Goal: Task Accomplishment & Management: Use online tool/utility

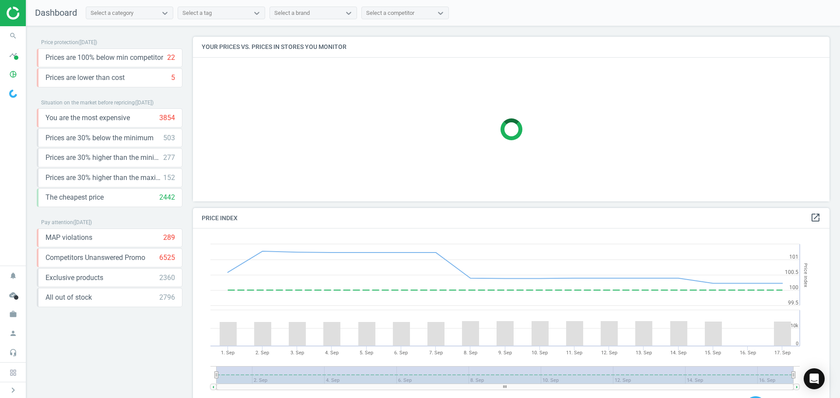
scroll to position [215, 643]
click at [14, 37] on icon "search" at bounding box center [13, 36] width 17 height 17
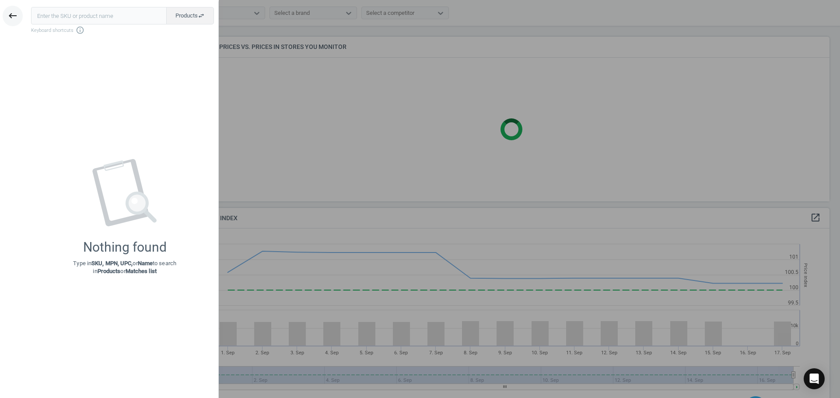
click at [17, 15] on icon "keyboard_backspace" at bounding box center [12, 15] width 10 height 10
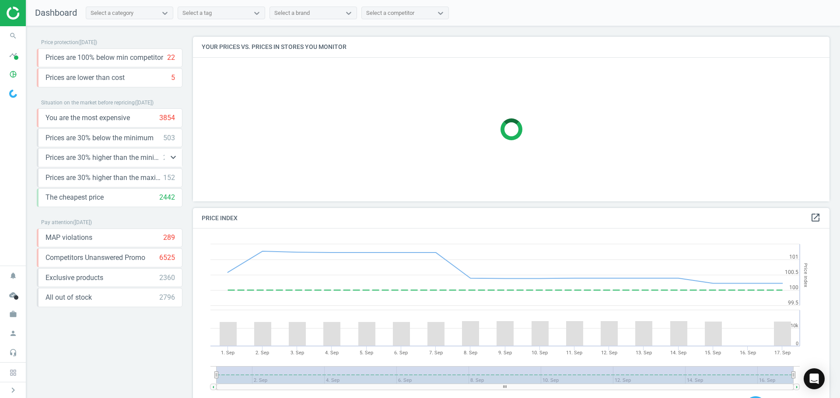
click at [127, 162] on span "Prices are 30% higher than the minimum" at bounding box center [104, 158] width 118 height 10
click at [170, 177] on icon "keyboard_arrow_down" at bounding box center [173, 177] width 10 height 10
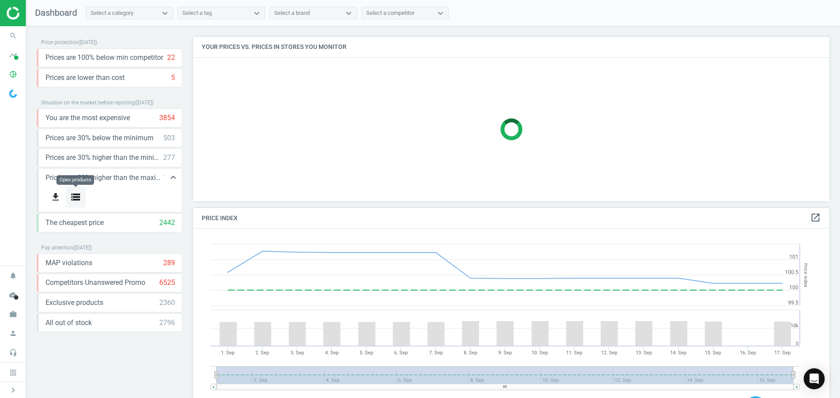
click at [75, 196] on icon "storage" at bounding box center [75, 197] width 10 height 10
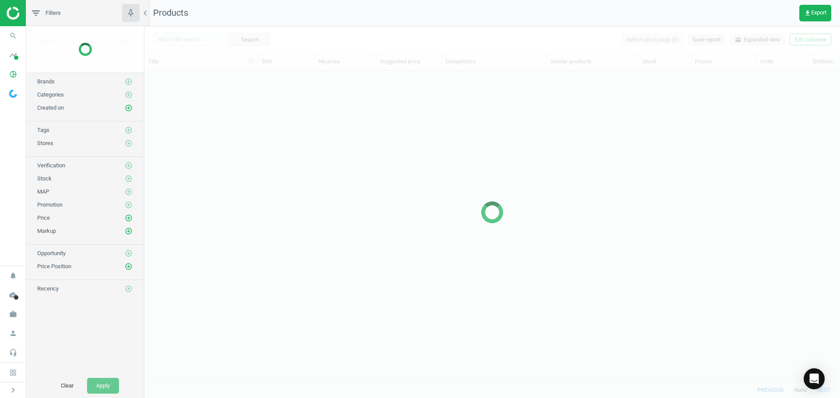
scroll to position [298, 689]
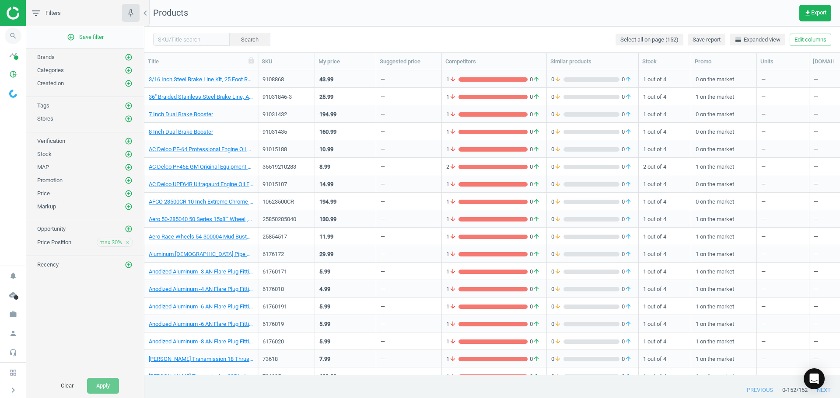
click at [16, 31] on icon "search" at bounding box center [13, 36] width 17 height 17
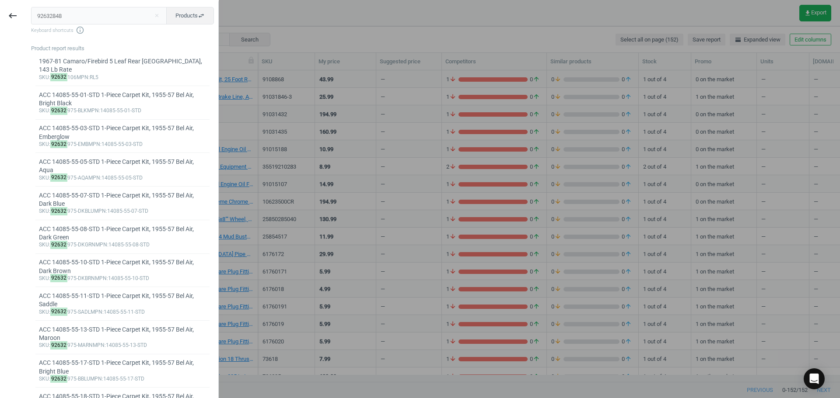
type input "92632848"
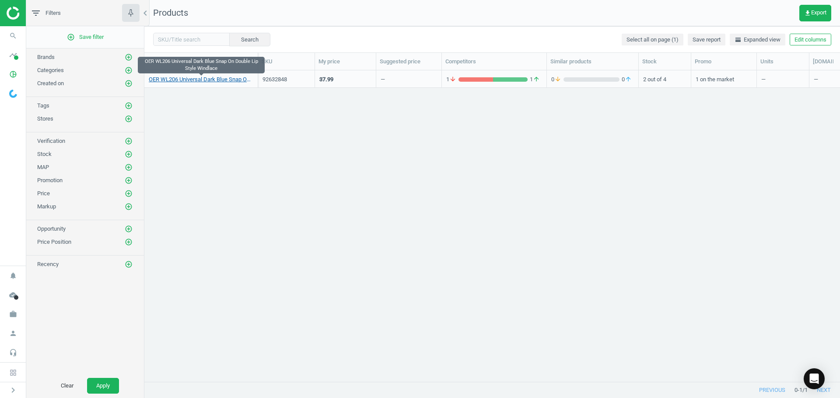
click at [195, 82] on link "OER WL206 Universal Dark Blue Snap On Double Lip Style Windlace" at bounding box center [201, 80] width 105 height 8
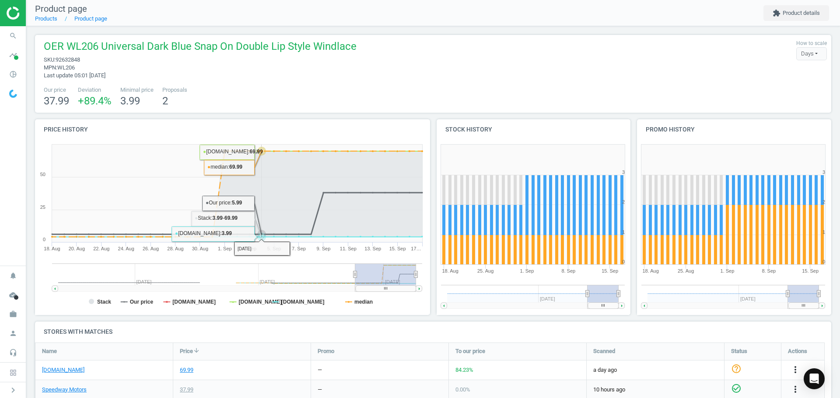
scroll to position [131, 0]
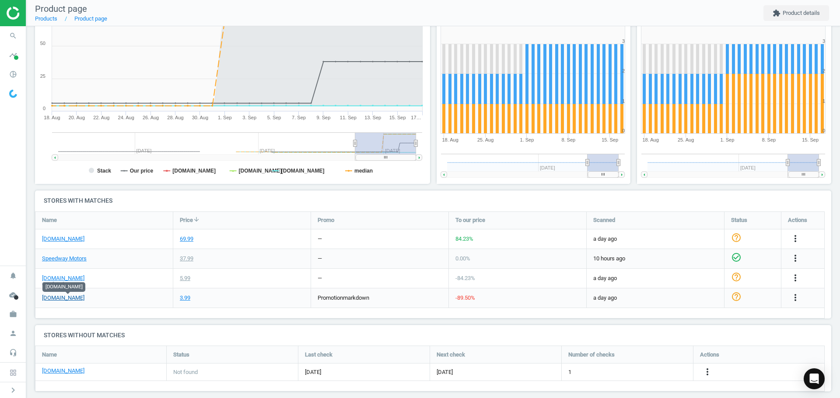
click at [84, 301] on link "[DOMAIN_NAME]" at bounding box center [63, 298] width 42 height 8
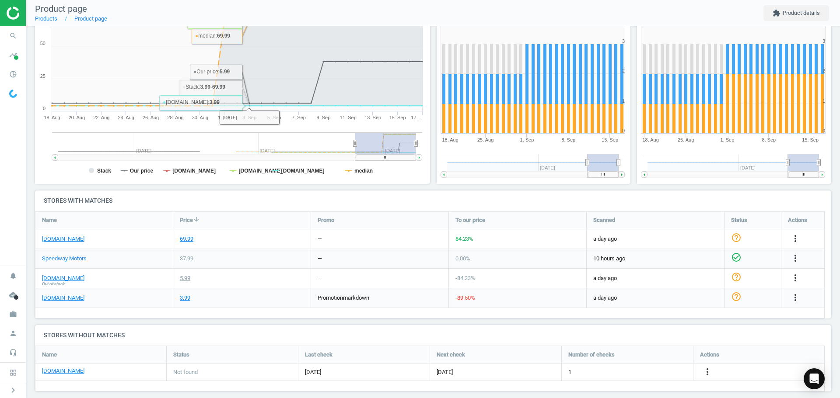
scroll to position [0, 0]
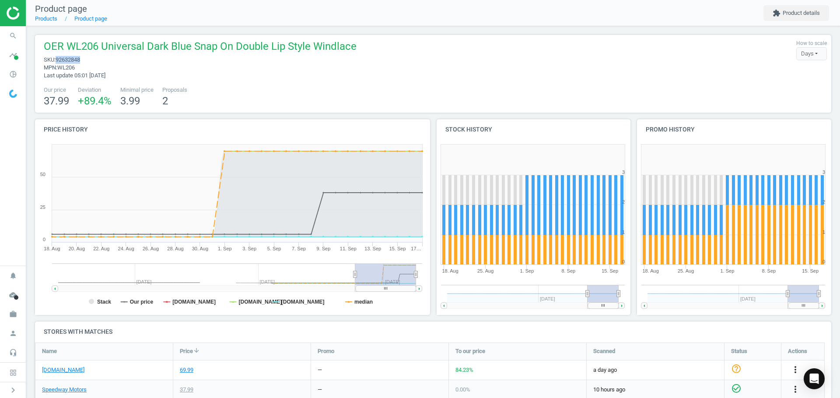
drag, startPoint x: 84, startPoint y: 57, endPoint x: 57, endPoint y: 59, distance: 26.7
click at [57, 59] on span "sku : 92632848" at bounding box center [200, 60] width 313 height 8
copy span "92632848"
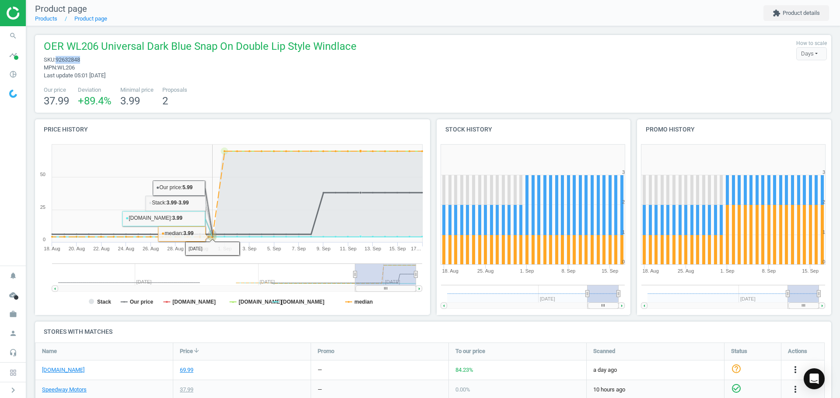
scroll to position [131, 0]
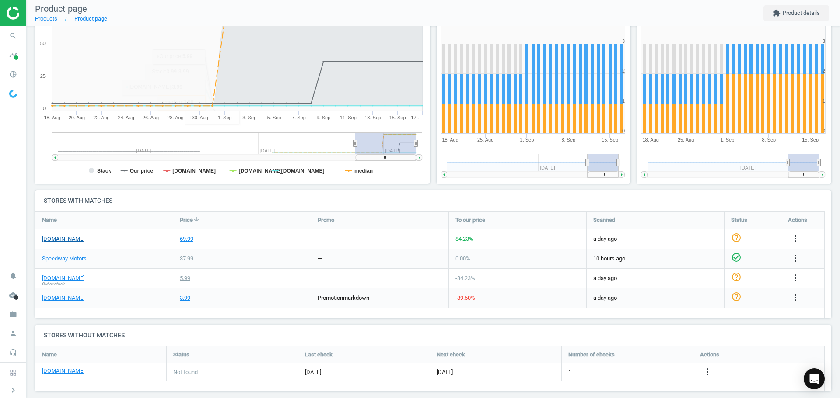
click at [60, 241] on link "[DOMAIN_NAME]" at bounding box center [63, 239] width 42 height 8
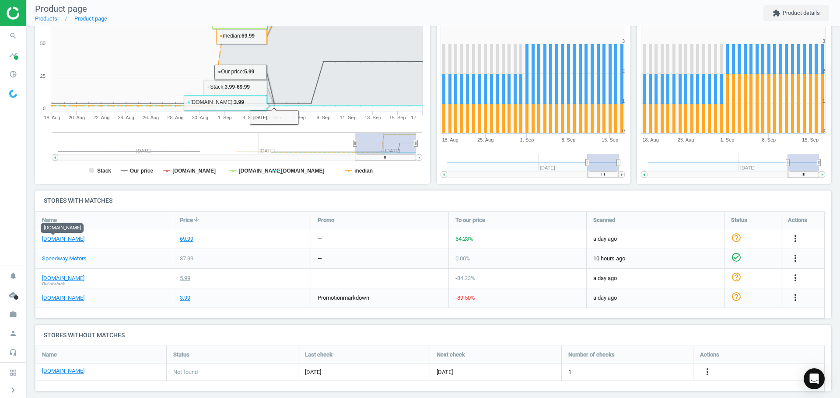
scroll to position [0, 0]
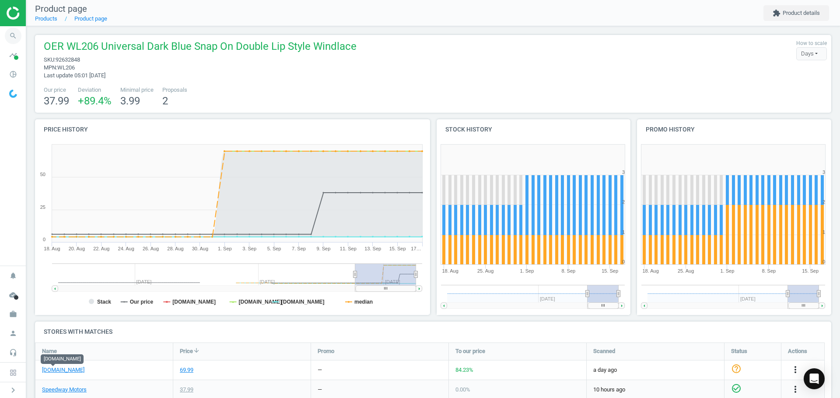
click at [11, 35] on icon "search" at bounding box center [13, 36] width 17 height 17
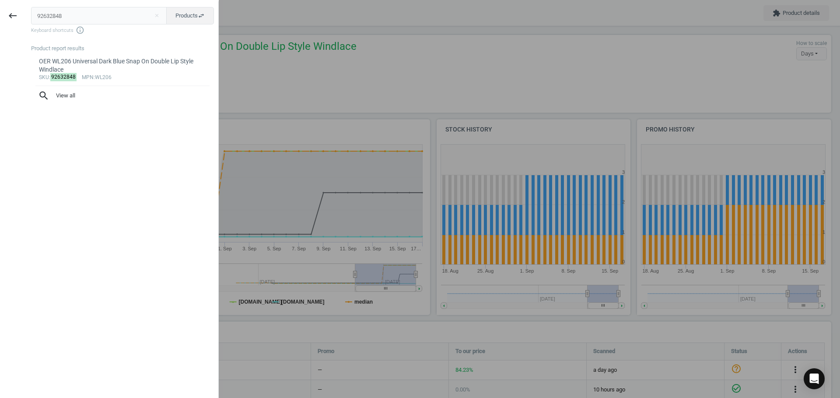
drag, startPoint x: 70, startPoint y: 16, endPoint x: 2, endPoint y: 10, distance: 67.6
click at [0, 11] on div "keyboard_backspace 92632848 close Products swap_horiz Keyboard shortcuts info_o…" at bounding box center [109, 200] width 219 height 398
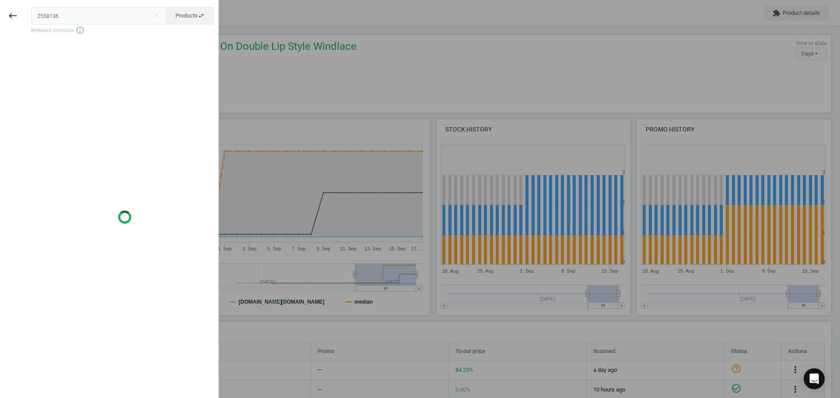
type input "2558136"
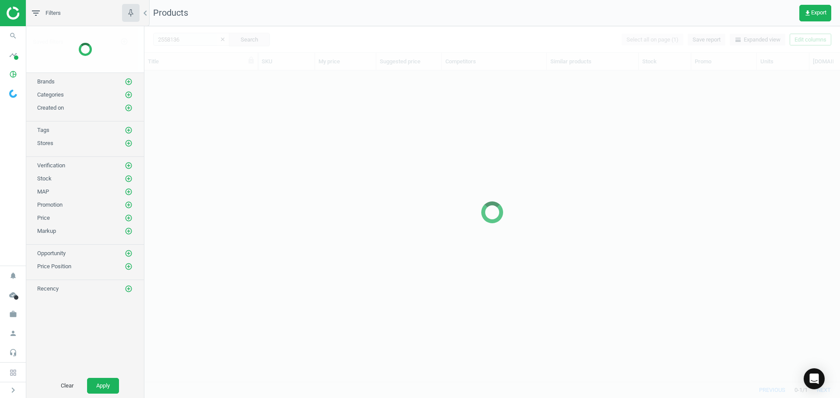
scroll to position [298, 689]
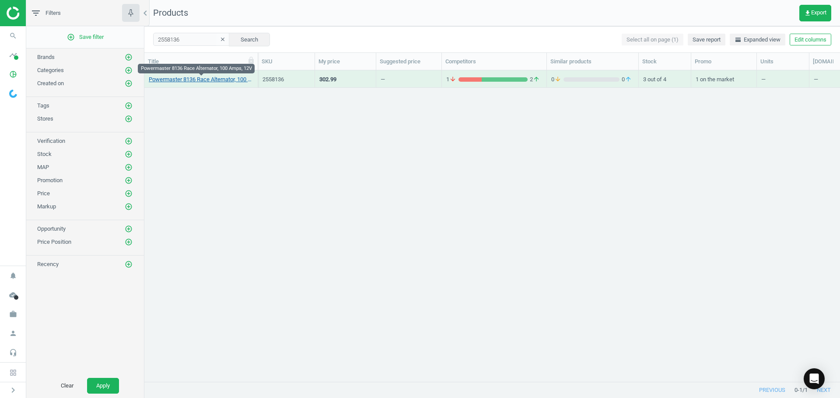
click at [205, 77] on link "Powermaster 8136 Race Alternator, 100 Amps, 12V" at bounding box center [201, 80] width 105 height 8
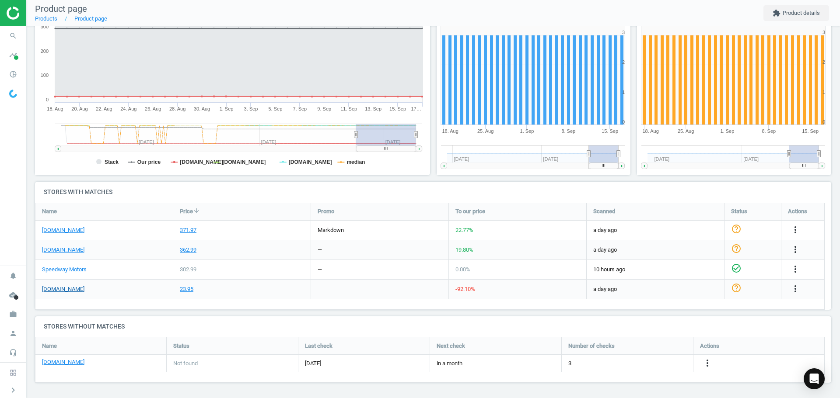
click at [55, 288] on link "[DOMAIN_NAME]" at bounding box center [63, 290] width 42 height 8
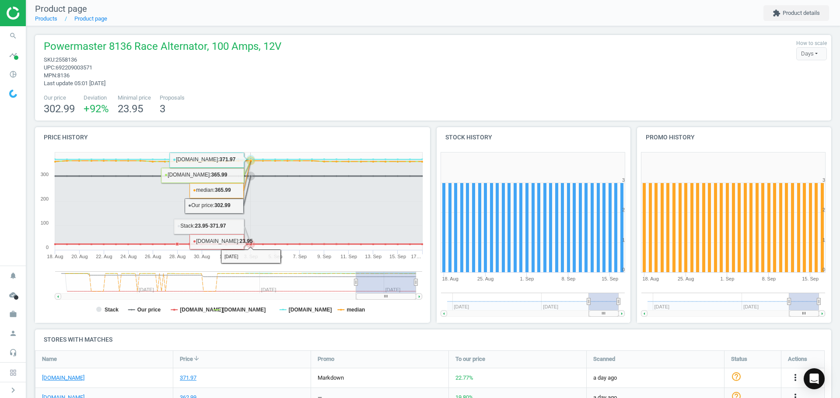
scroll to position [148, 0]
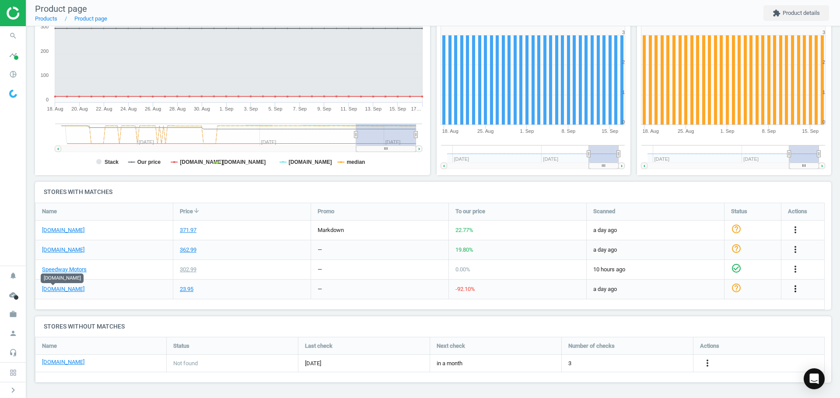
click at [793, 293] on icon "more_vert" at bounding box center [795, 289] width 10 height 10
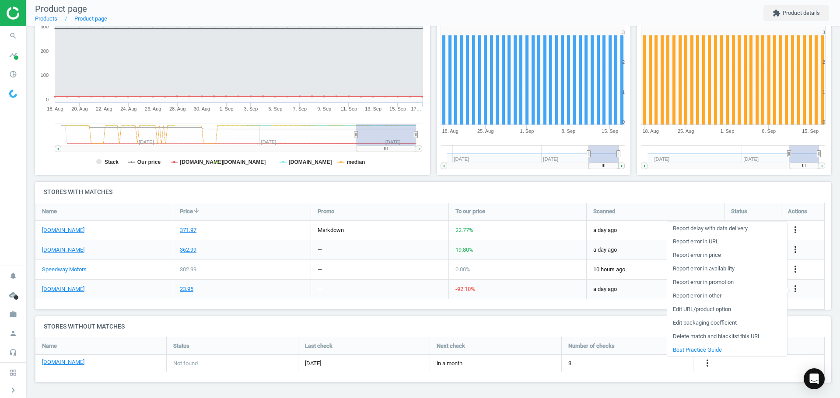
click at [710, 310] on link "Edit URL/product option" at bounding box center [727, 310] width 120 height 14
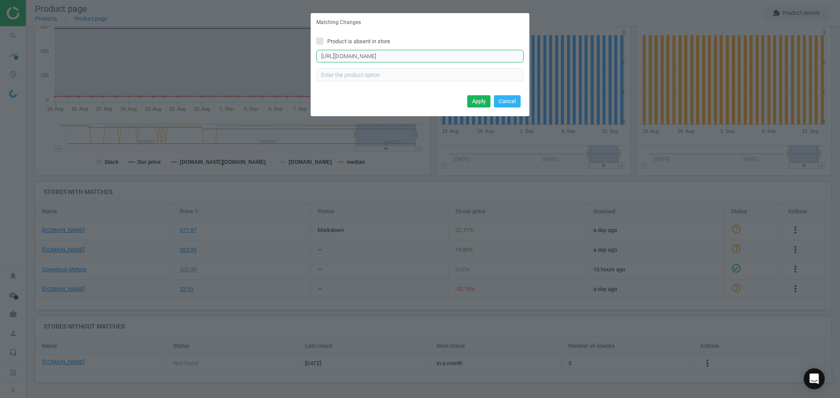
drag, startPoint x: 436, startPoint y: 58, endPoint x: 96, endPoint y: 56, distance: 339.8
click at [96, 56] on div "Matching Changes Product is absent in store [URL][DOMAIN_NAME] Enter correct pr…" at bounding box center [420, 199] width 840 height 398
paste input "[URL][DOMAIN_NAME]"
type input "[URL][DOMAIN_NAME]"
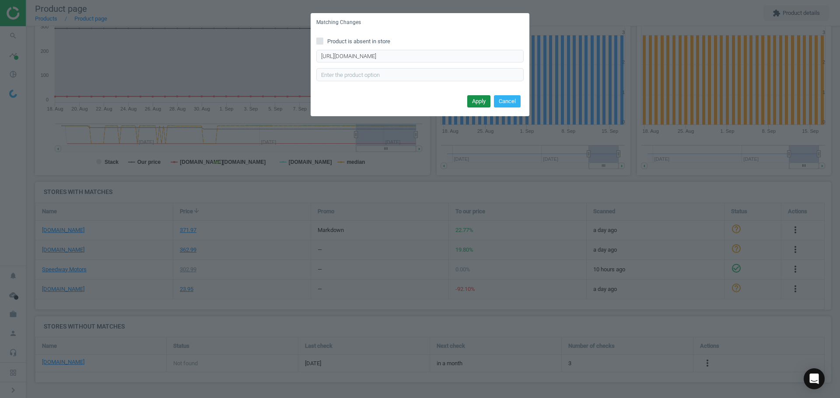
click at [483, 104] on button "Apply" at bounding box center [478, 101] width 23 height 12
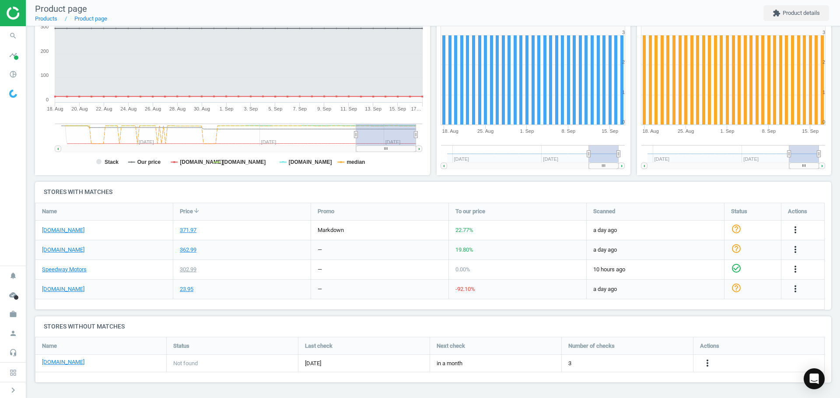
scroll to position [0, 0]
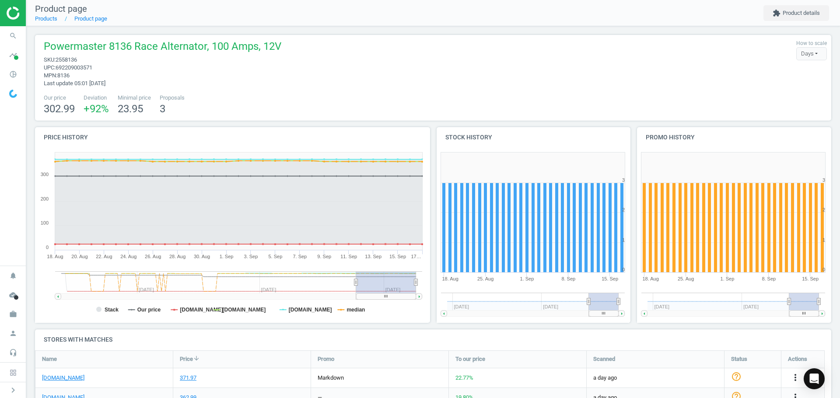
click at [704, 86] on div "Powermaster 8136 Race Alternator, 100 Amps, 12V sku : 2558136 upc : 69220900357…" at bounding box center [432, 63] width 787 height 48
